Goal: Task Accomplishment & Management: Manage account settings

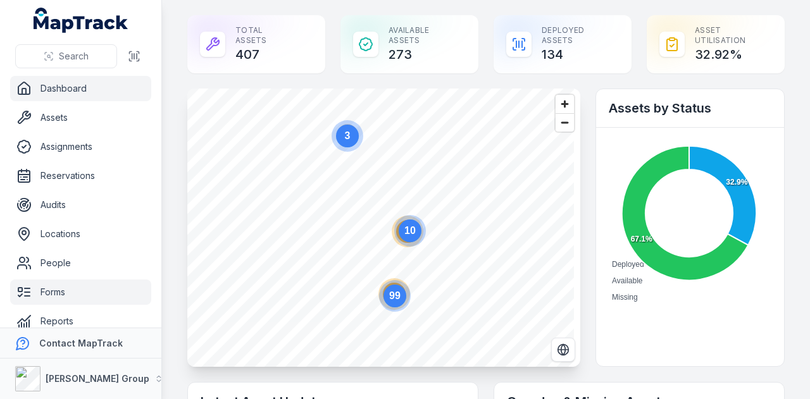
scroll to position [63, 0]
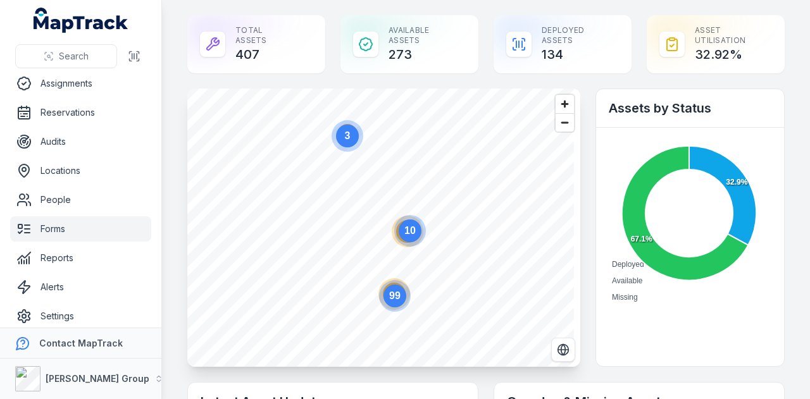
click at [82, 223] on link "Forms" at bounding box center [80, 228] width 141 height 25
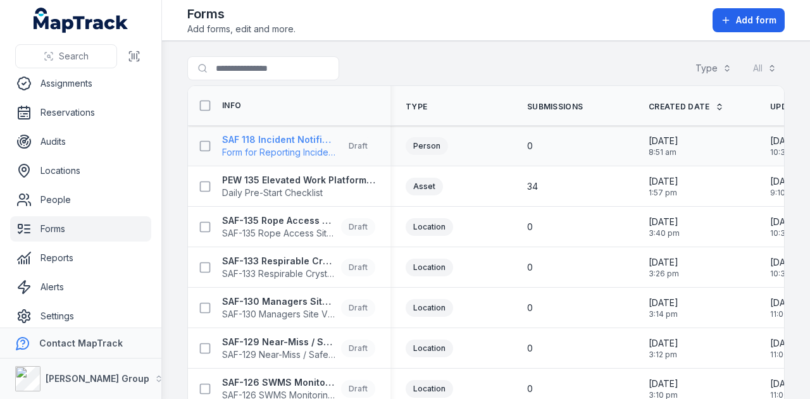
click at [288, 136] on strong "SAF 118 Incident Notification Form" at bounding box center [279, 139] width 114 height 13
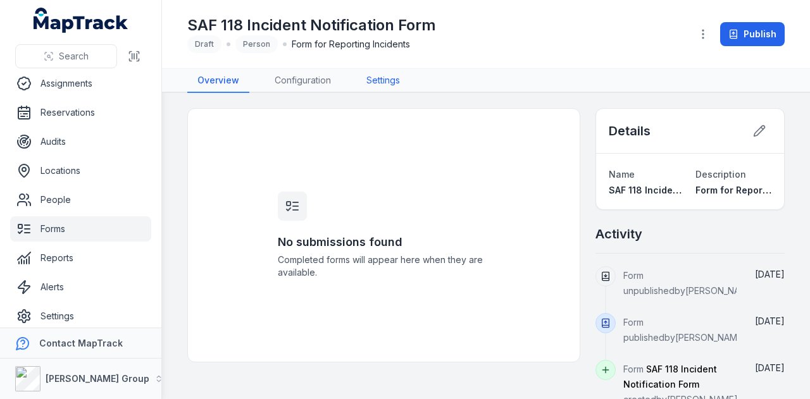
click at [368, 85] on link "Settings" at bounding box center [383, 81] width 54 height 24
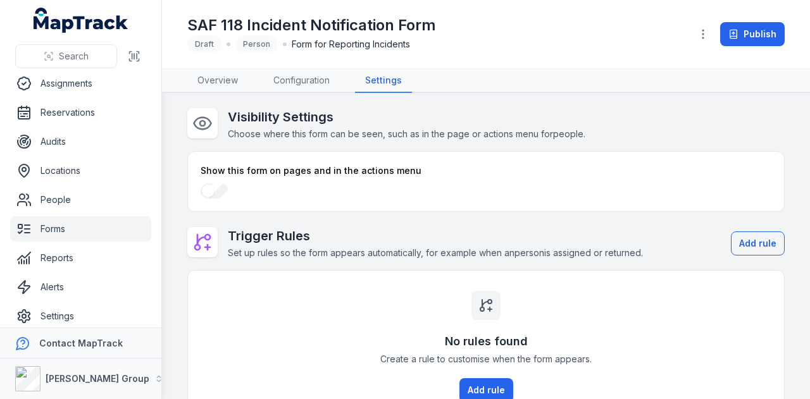
click at [352, 287] on div "No rules found Create a rule to customise when the form appears. Add rule" at bounding box center [486, 347] width 596 height 152
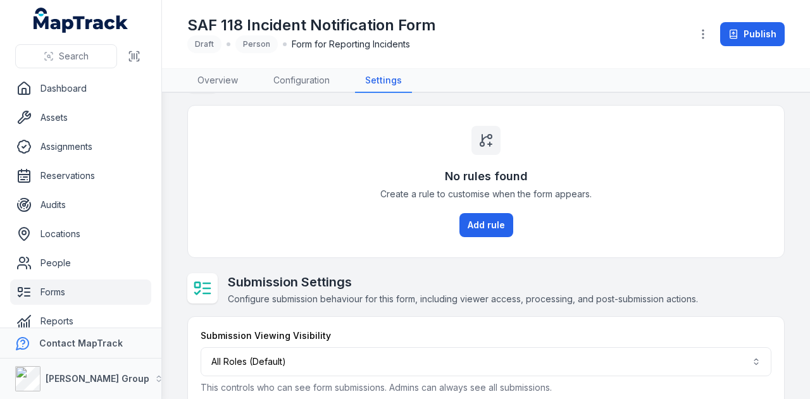
scroll to position [185, 0]
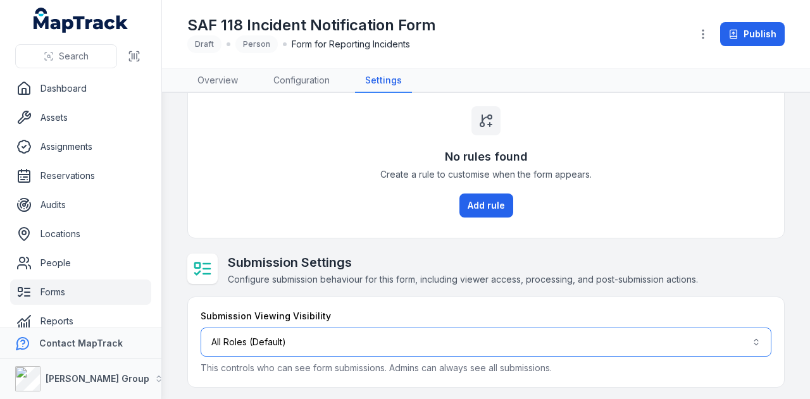
click at [426, 348] on button "All Roles (Default)" at bounding box center [485, 342] width 570 height 29
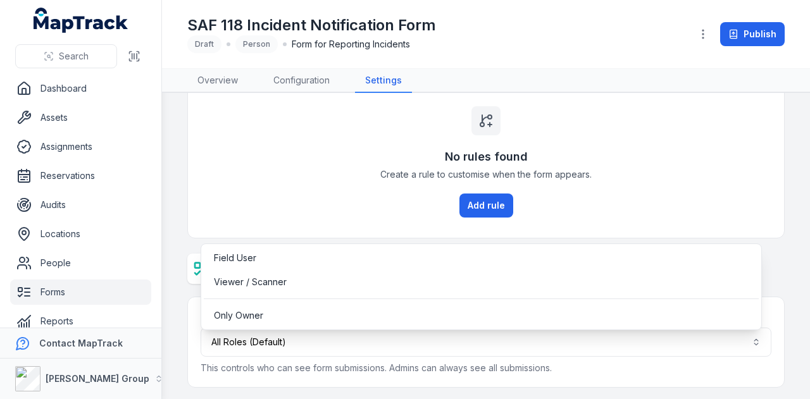
click at [693, 364] on div "Submission Viewing Visibility All Roles (Default) This controls who can see for…" at bounding box center [485, 342] width 570 height 65
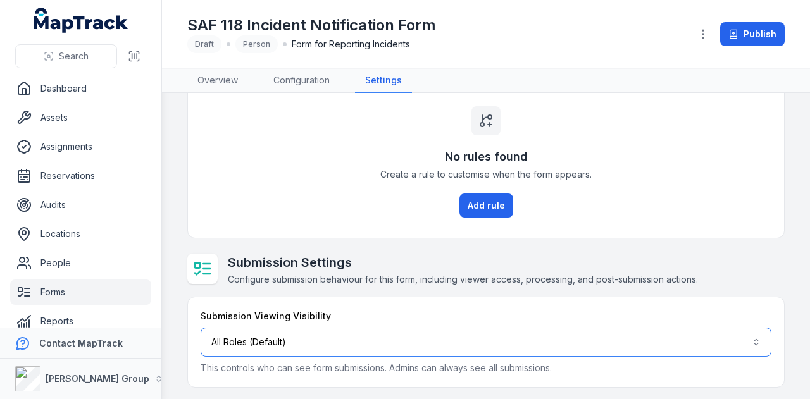
click at [709, 333] on button "All Roles (Default)" at bounding box center [485, 342] width 570 height 29
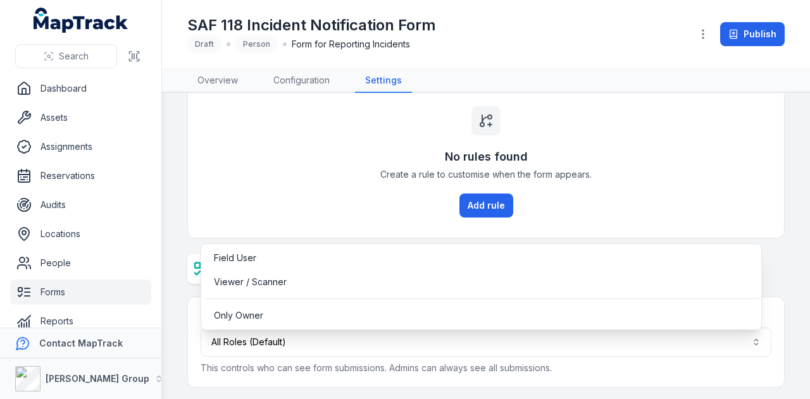
click at [453, 376] on div "Submission Viewing Visibility All Roles (Default) This controls who can see for…" at bounding box center [486, 342] width 596 height 90
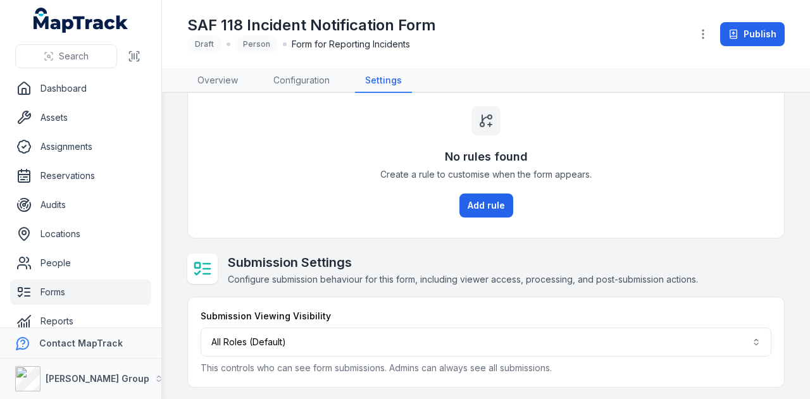
click at [768, 271] on div "Submission Settings Configure submission behaviour for this form, including vie…" at bounding box center [485, 270] width 597 height 33
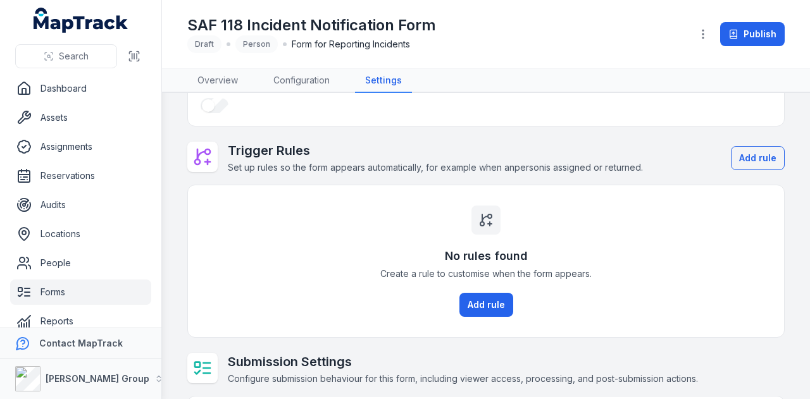
scroll to position [0, 0]
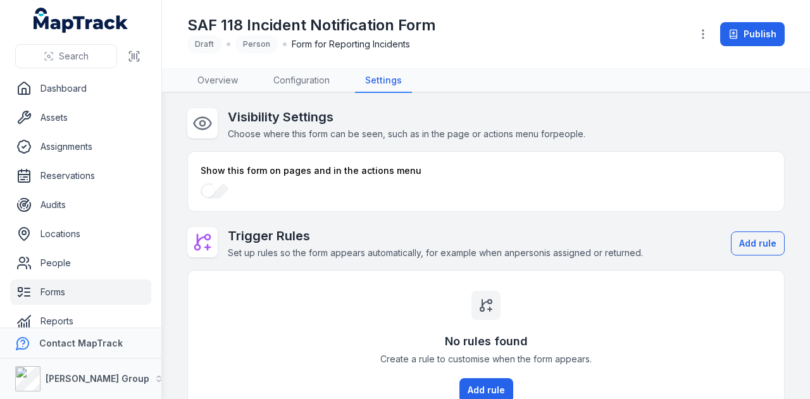
click at [111, 290] on link "Forms" at bounding box center [80, 292] width 141 height 25
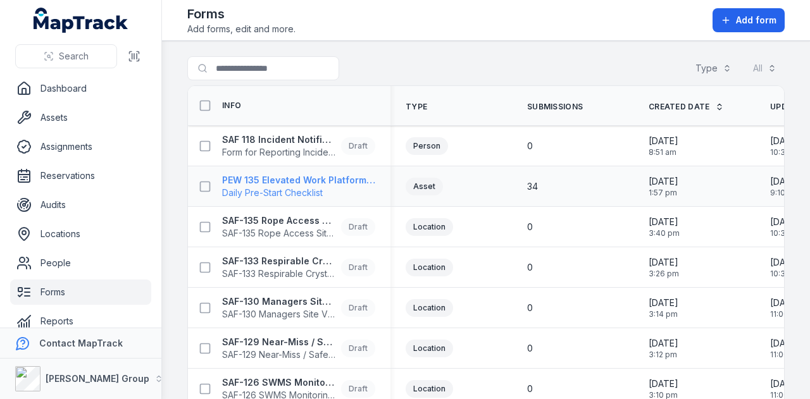
click at [350, 181] on strong "PEW 135 Elevated Work Platform Daily Pre-Start Checklist" at bounding box center [298, 180] width 153 height 13
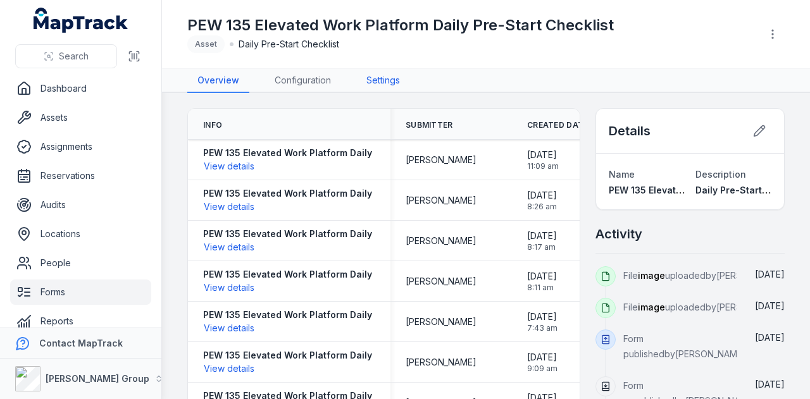
click at [396, 73] on link "Settings" at bounding box center [383, 81] width 54 height 24
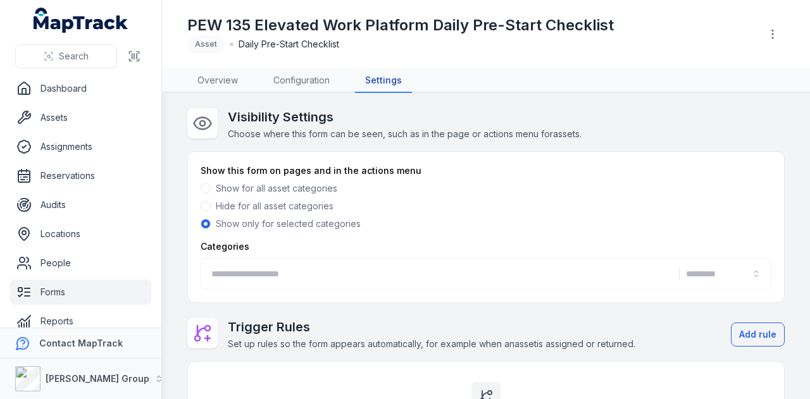
type input "**********"
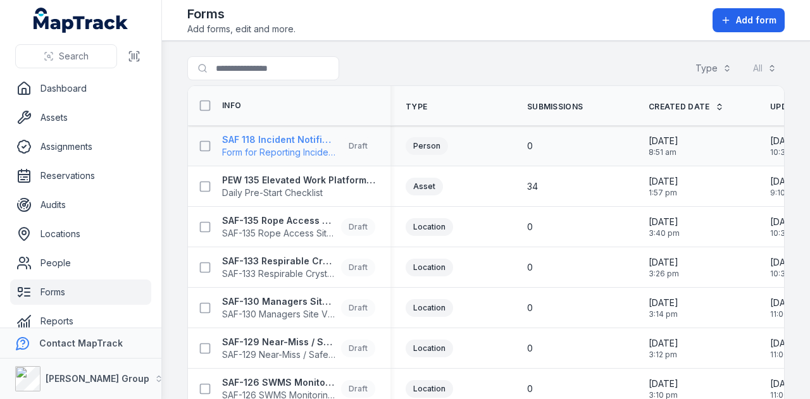
click at [299, 140] on strong "SAF 118 Incident Notification Form" at bounding box center [279, 139] width 114 height 13
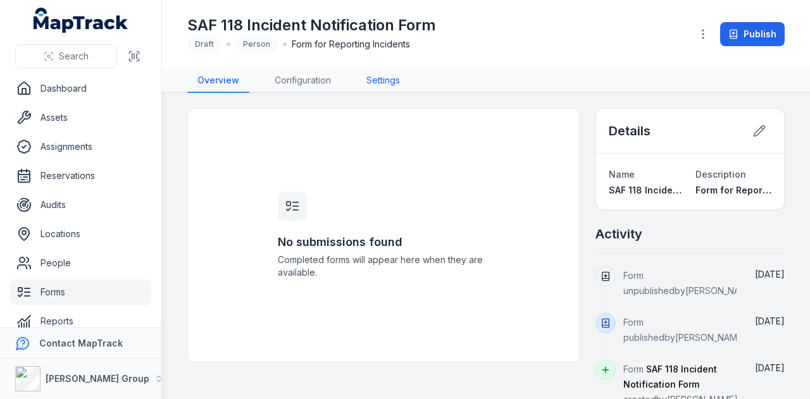
click at [390, 80] on link "Settings" at bounding box center [383, 81] width 54 height 24
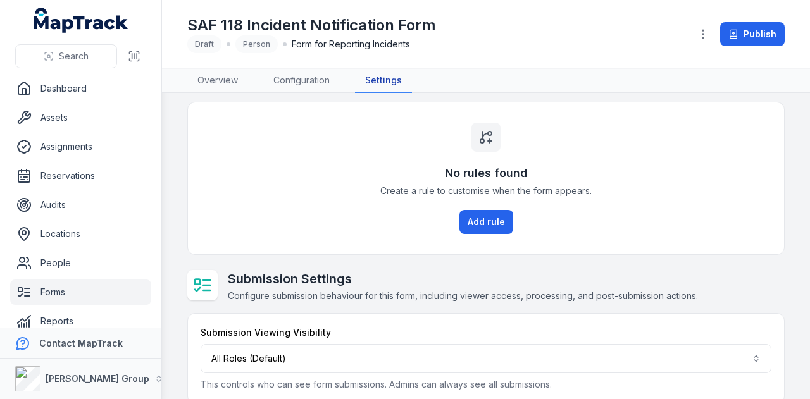
scroll to position [185, 0]
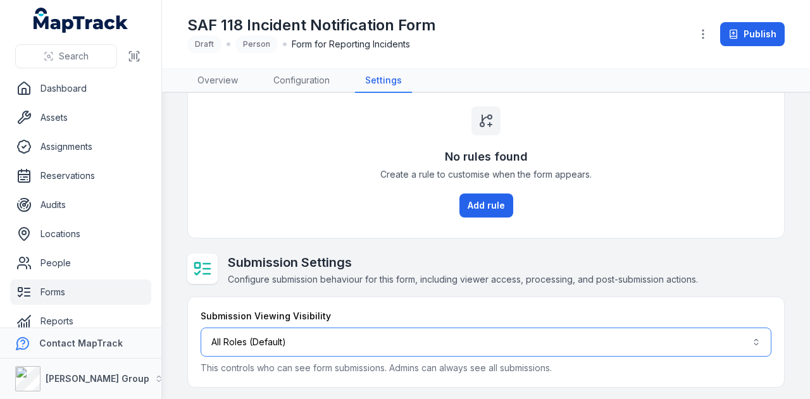
drag, startPoint x: 744, startPoint y: 331, endPoint x: 751, endPoint y: 323, distance: 10.7
click at [751, 323] on div "Submission Viewing Visibility All Roles (Default) This controls who can see for…" at bounding box center [485, 342] width 570 height 65
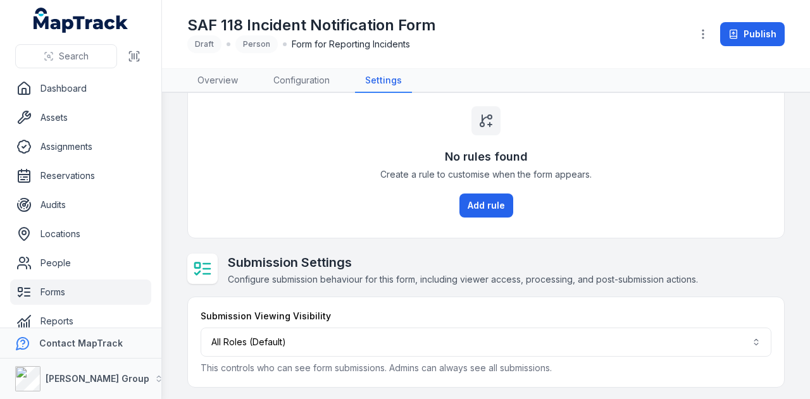
click at [751, 323] on div "Submission Viewing Visibility All Roles (Default) This controls who can see for…" at bounding box center [485, 342] width 570 height 65
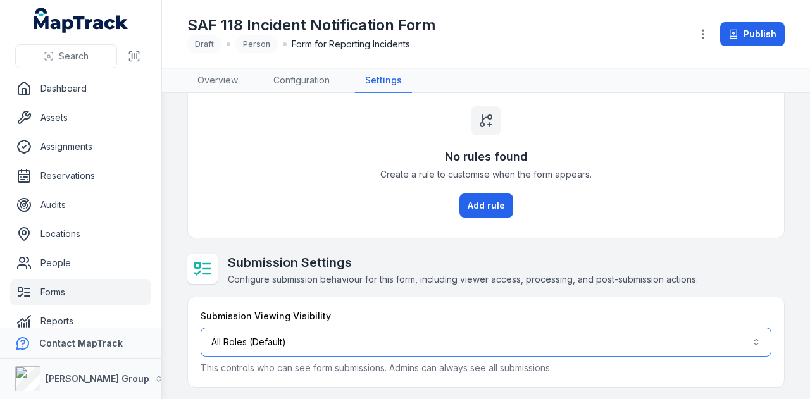
click at [734, 346] on button "All Roles (Default)" at bounding box center [485, 342] width 570 height 29
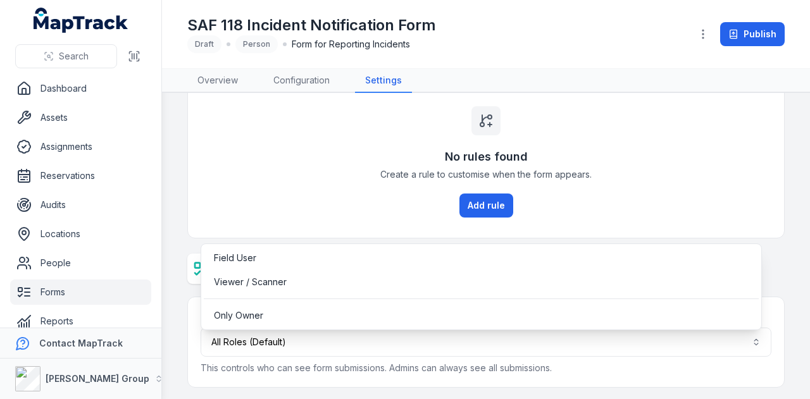
click at [655, 373] on div "Submission Viewing Visibility All Roles (Default) This controls who can see for…" at bounding box center [486, 342] width 596 height 90
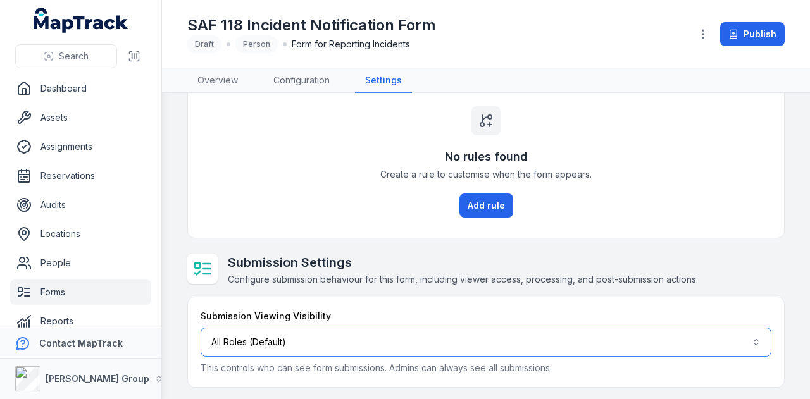
click at [741, 332] on button "All Roles (Default)" at bounding box center [485, 342] width 570 height 29
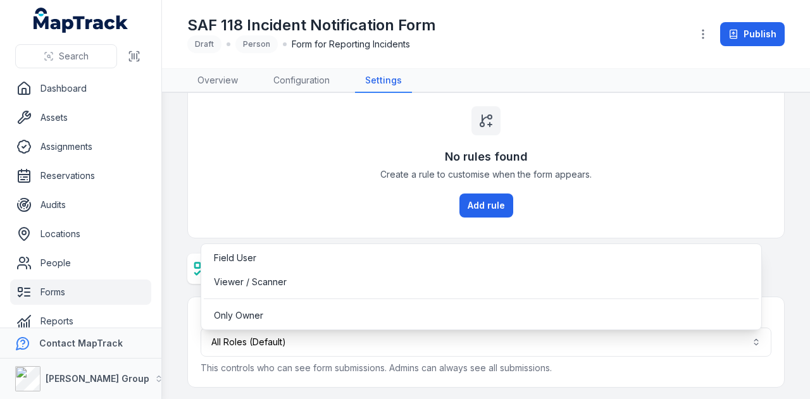
click at [781, 321] on main "Visibility Settings Choose where this form can be seen, such as in the page or …" at bounding box center [486, 246] width 648 height 306
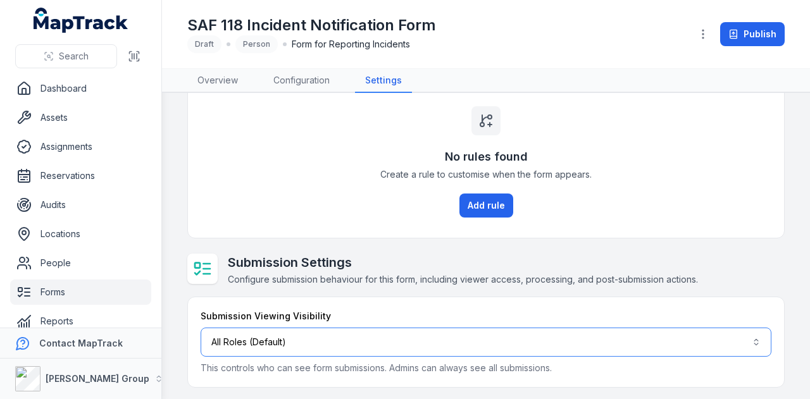
click at [750, 335] on button "All Roles (Default)" at bounding box center [485, 342] width 570 height 29
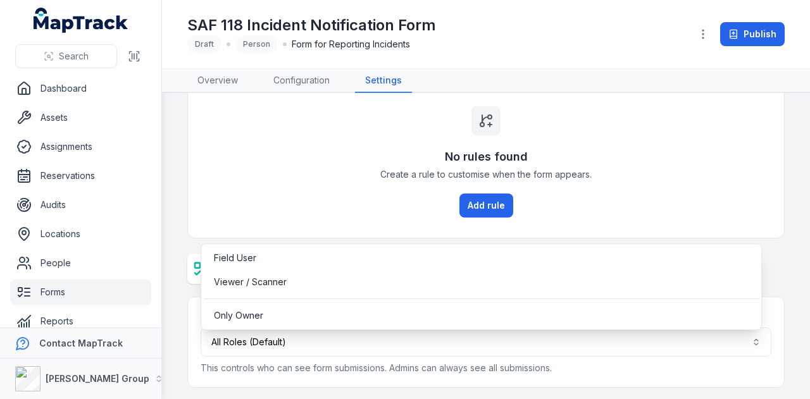
click at [780, 152] on main "Visibility Settings Choose where this form can be seen, such as in the page or …" at bounding box center [486, 246] width 648 height 306
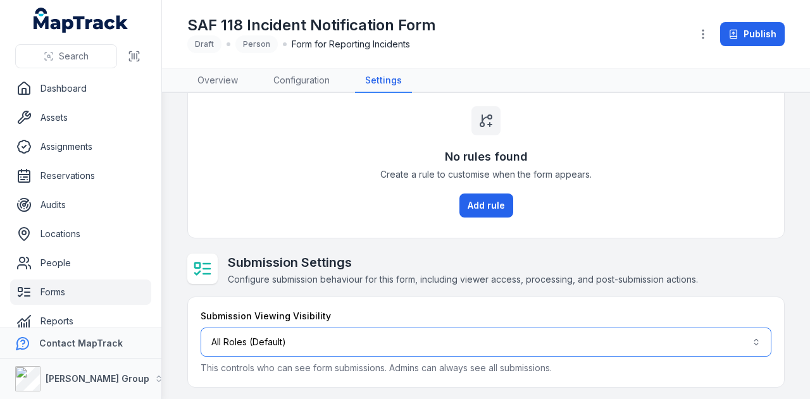
click at [307, 345] on button "All Roles (Default)" at bounding box center [485, 342] width 570 height 29
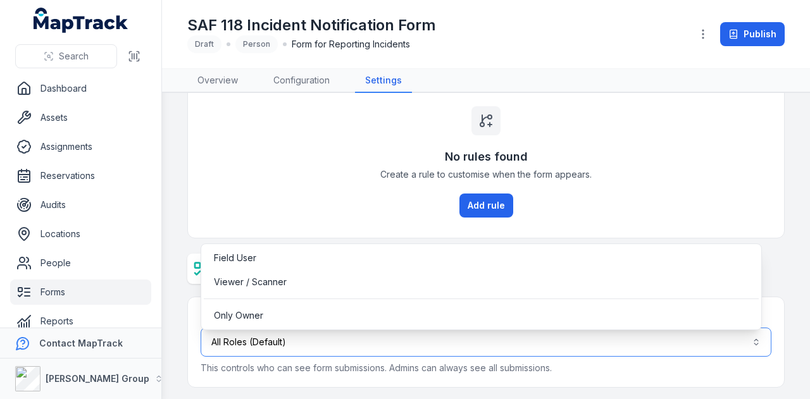
click at [307, 345] on button "All Roles (Default)" at bounding box center [485, 342] width 570 height 29
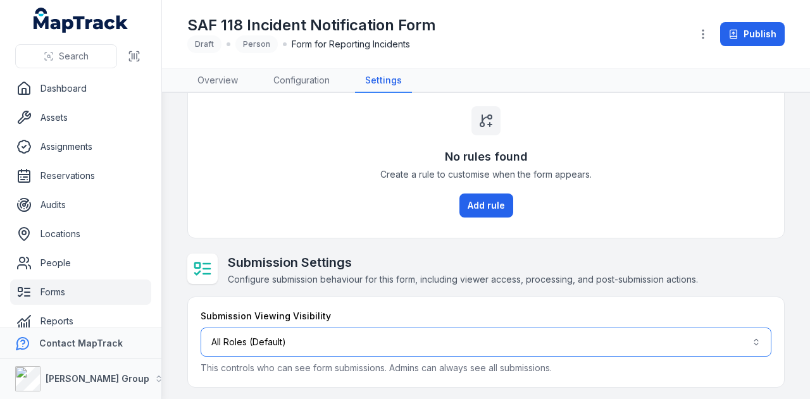
click at [328, 342] on button "All Roles (Default)" at bounding box center [485, 342] width 570 height 29
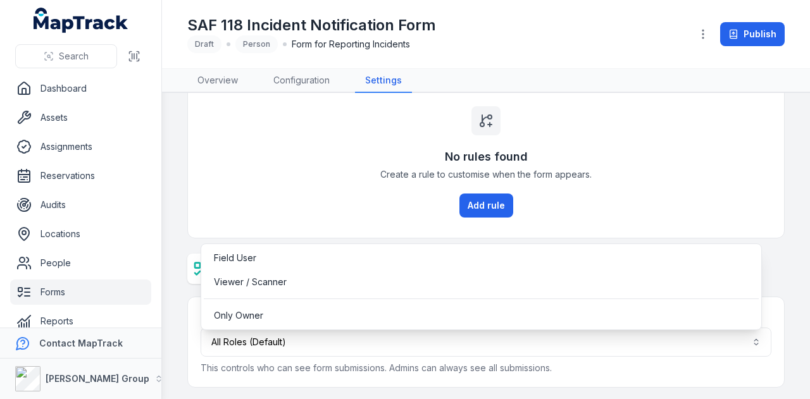
click at [285, 385] on main "Visibility Settings Choose where this form can be seen, such as in the page or …" at bounding box center [486, 246] width 648 height 306
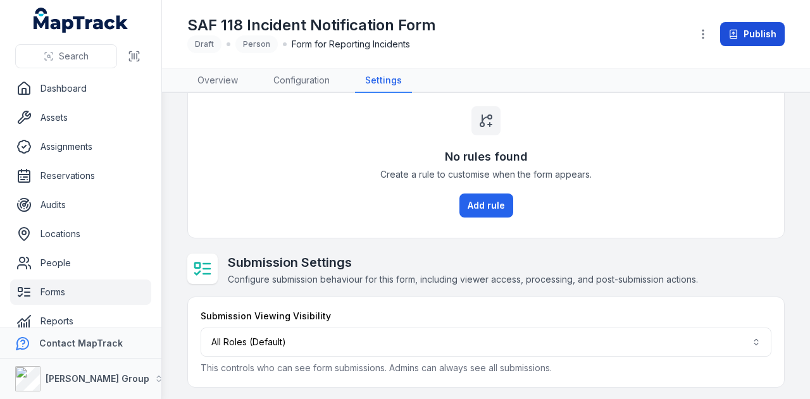
click at [745, 34] on button "Publish" at bounding box center [752, 34] width 65 height 24
